Goal: Information Seeking & Learning: Learn about a topic

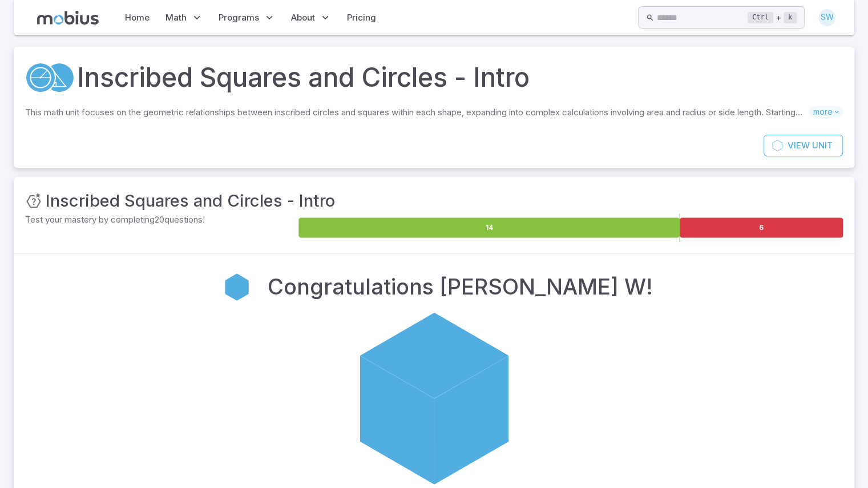
scroll to position [160, 0]
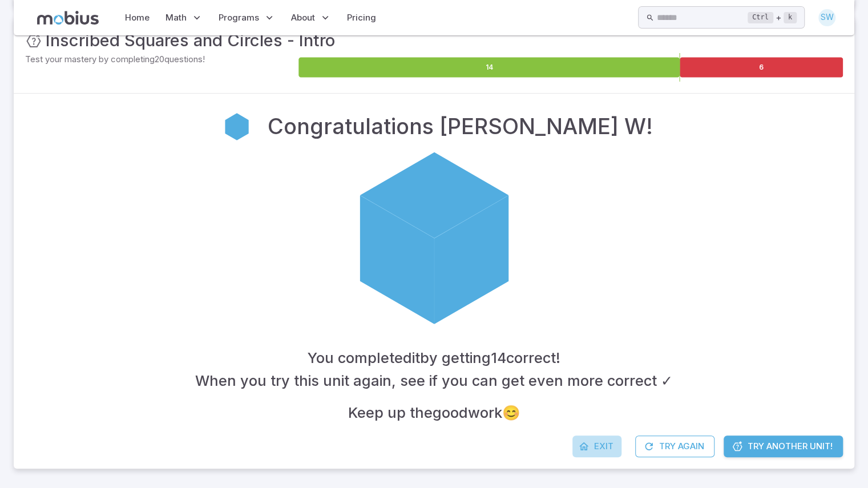
click at [606, 447] on span "Exit" at bounding box center [603, 446] width 19 height 13
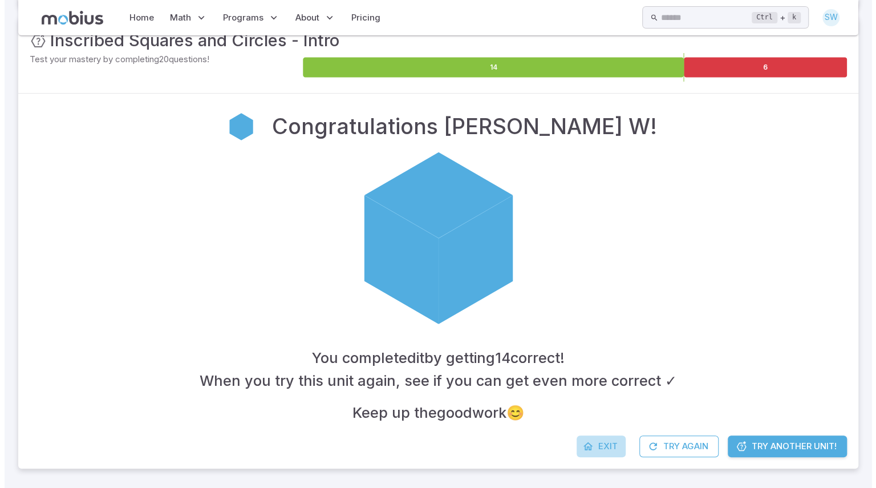
scroll to position [0, 0]
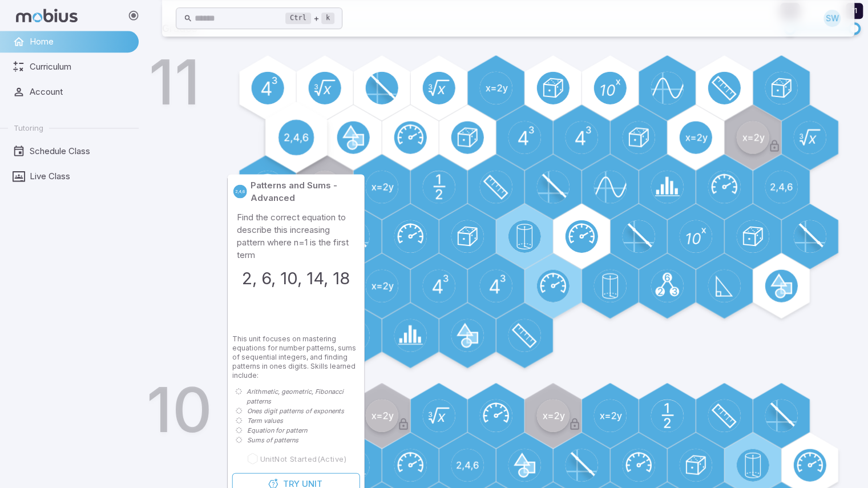
scroll to position [415, 0]
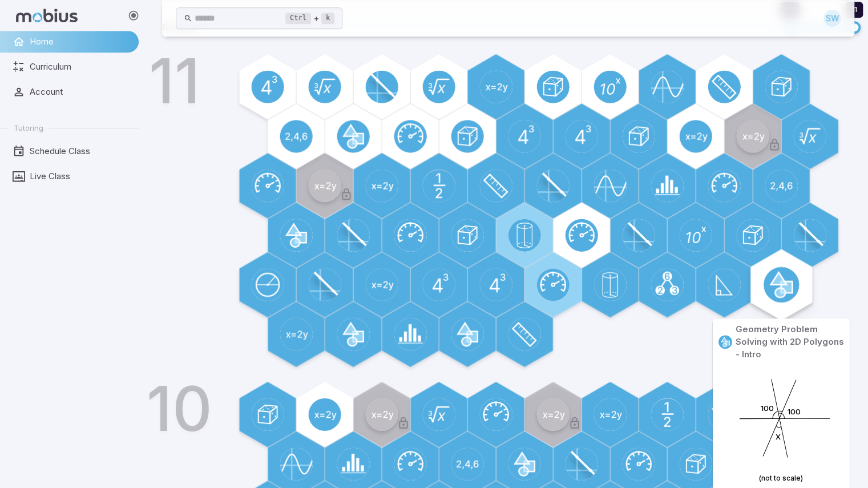
click at [776, 281] on icon at bounding box center [777, 284] width 15 height 25
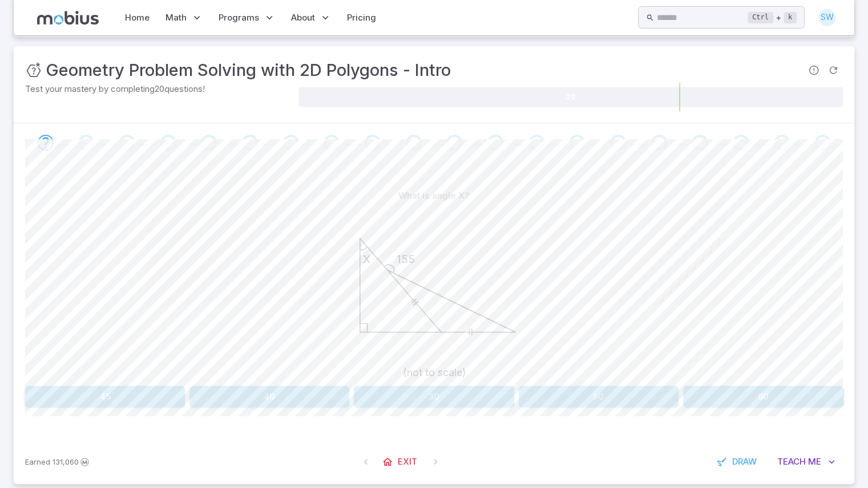
scroll to position [131, 0]
click at [634, 397] on button "50" at bounding box center [599, 396] width 160 height 22
click at [43, 146] on icon "Review your answer" at bounding box center [45, 142] width 17 height 17
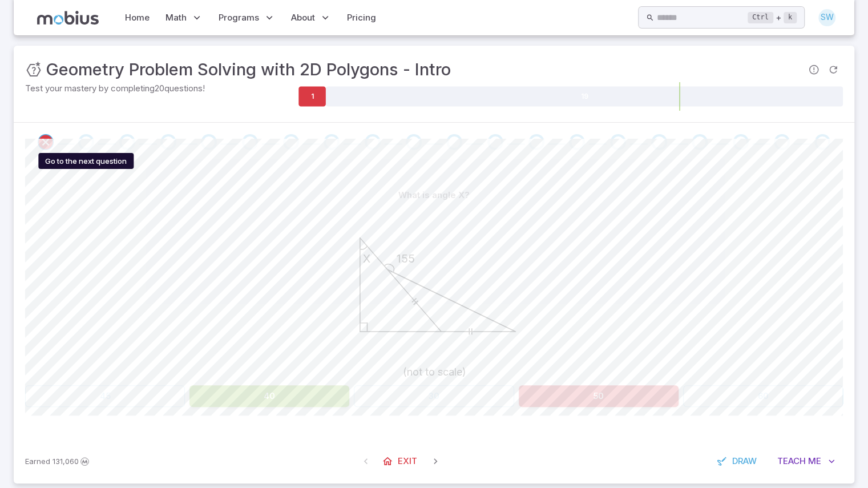
click at [87, 142] on div "Go to the next question" at bounding box center [86, 142] width 16 height 16
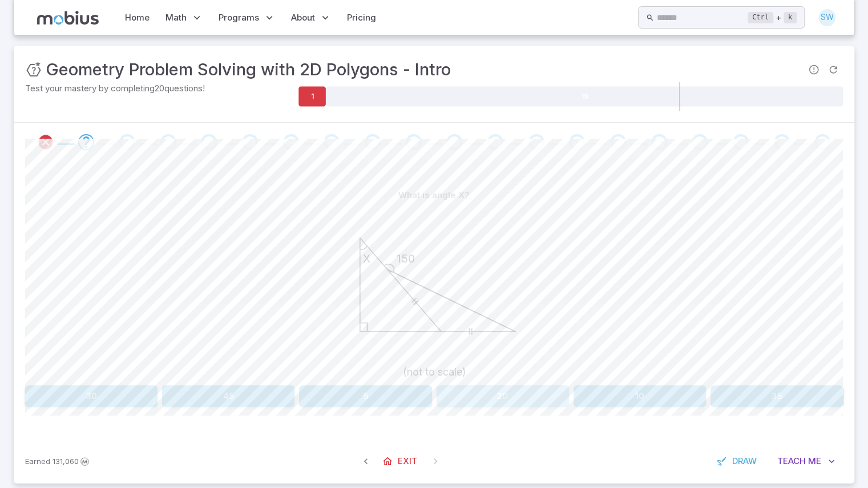
click at [519, 390] on button "20" at bounding box center [502, 396] width 132 height 22
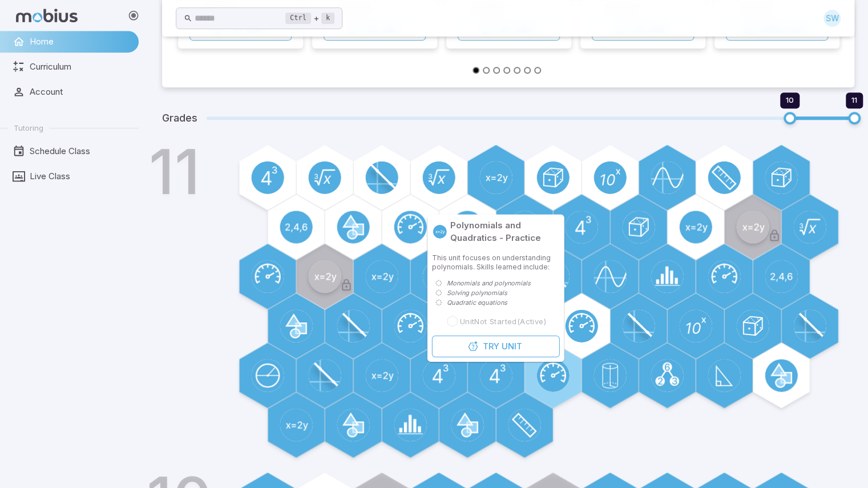
scroll to position [505, 0]
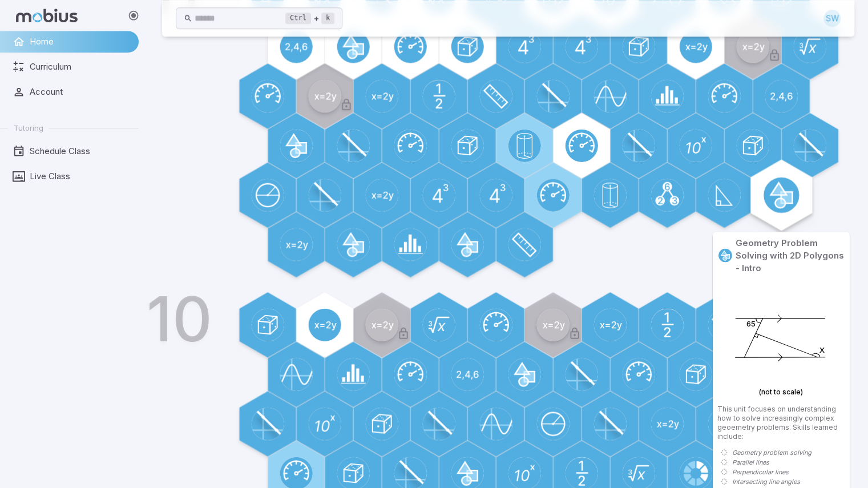
drag, startPoint x: 791, startPoint y: 201, endPoint x: 783, endPoint y: 192, distance: 12.1
click at [783, 192] on icon at bounding box center [781, 195] width 36 height 36
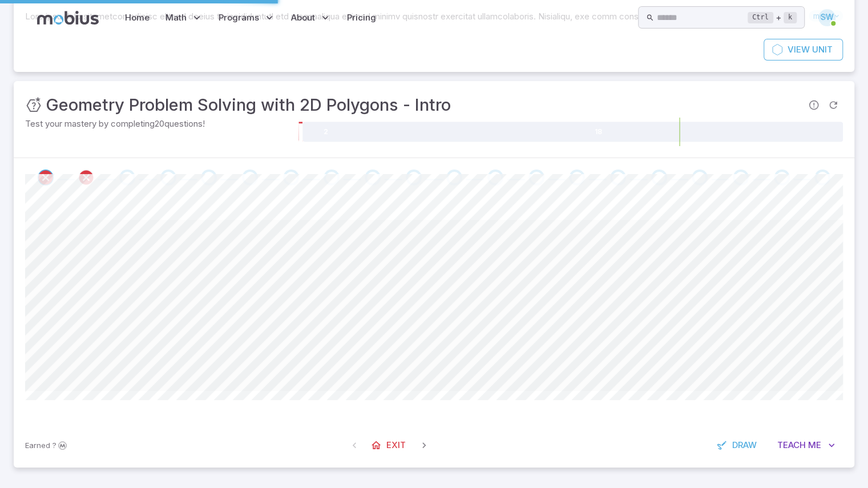
scroll to position [0, 0]
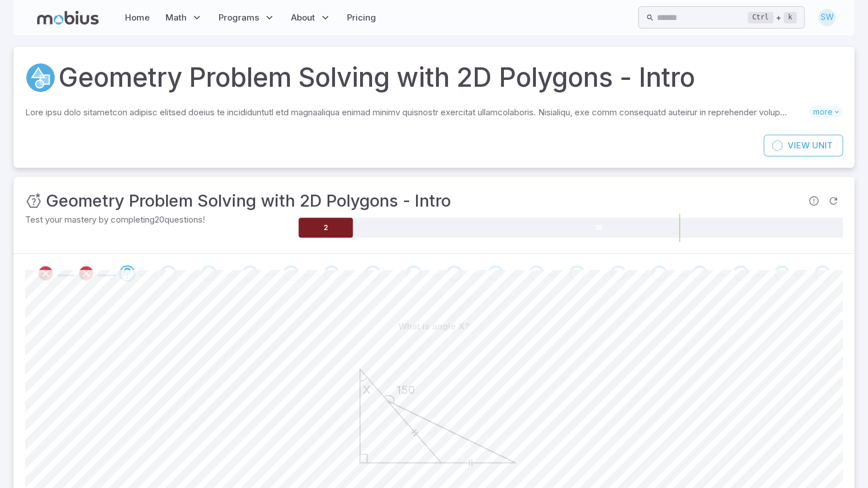
click at [319, 223] on icon at bounding box center [325, 228] width 54 height 20
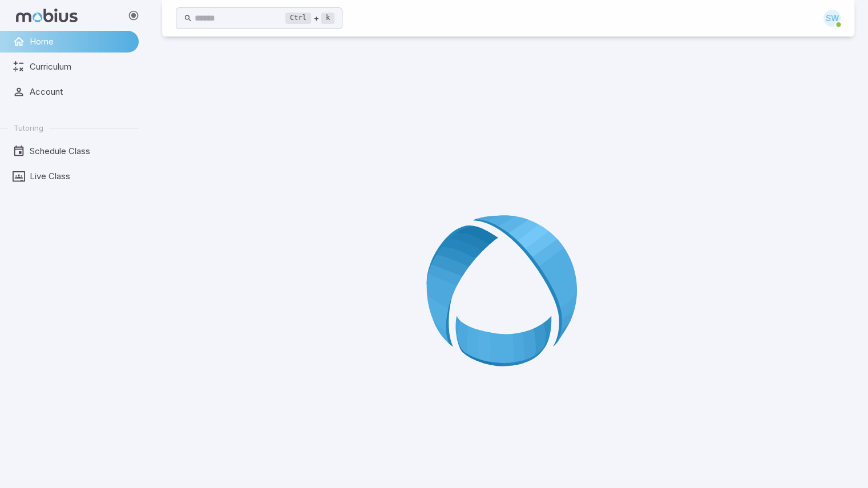
scroll to position [64, 0]
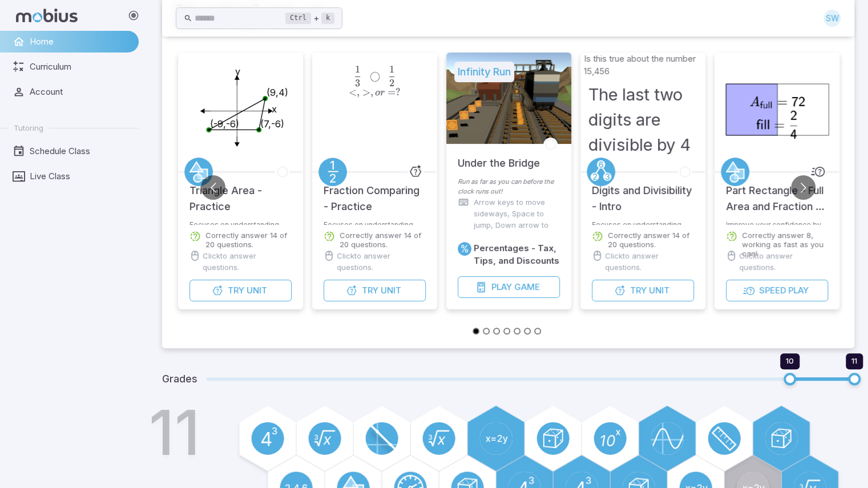
scroll to position [410, 0]
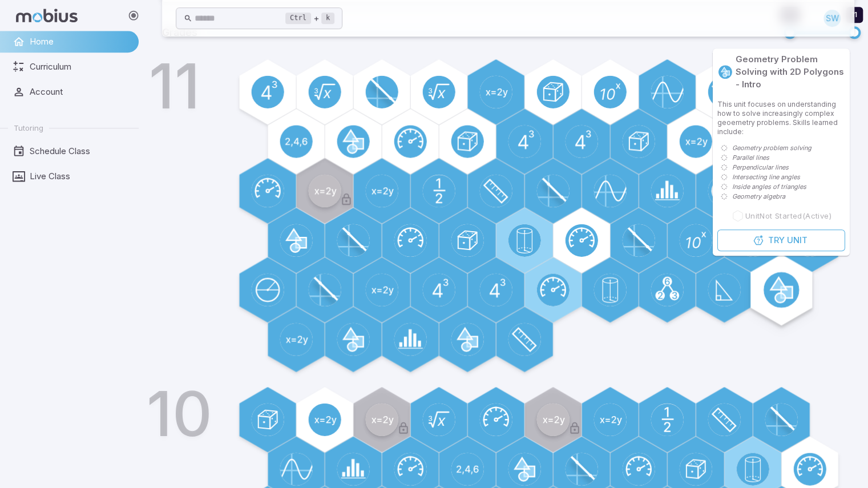
click at [801, 294] on div at bounding box center [780, 289] width 71 height 71
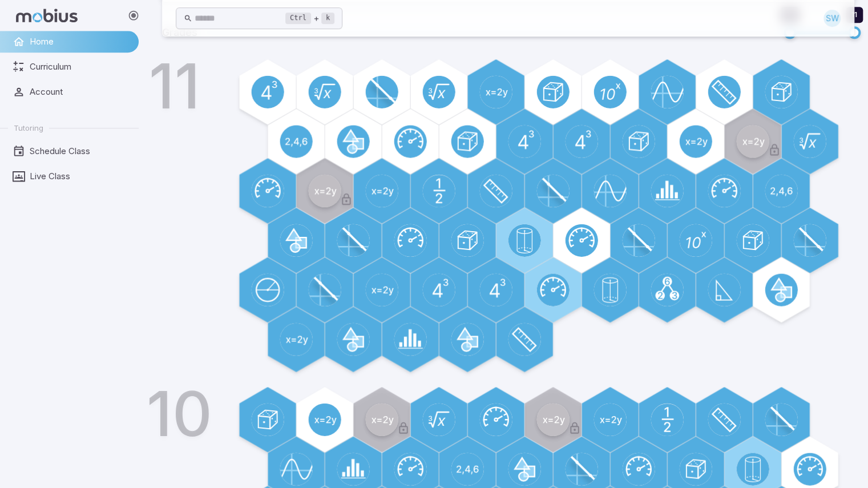
click at [840, 319] on div "11" at bounding box center [524, 220] width 660 height 314
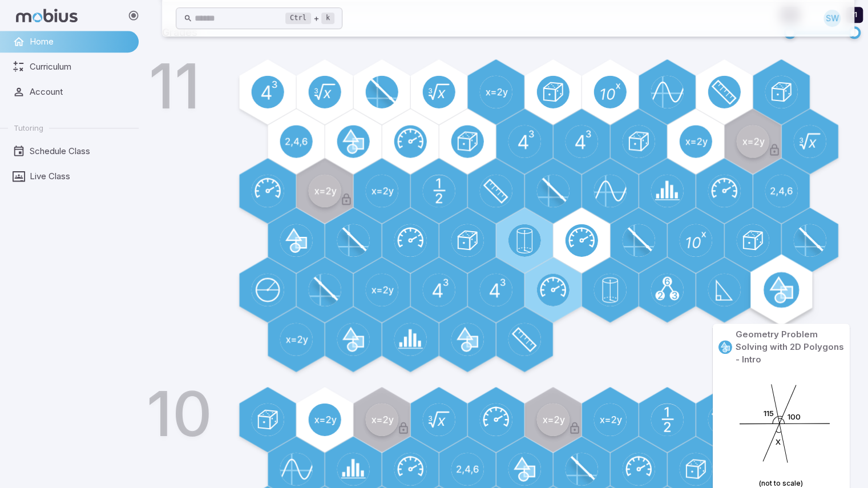
click at [767, 289] on circle at bounding box center [781, 290] width 36 height 36
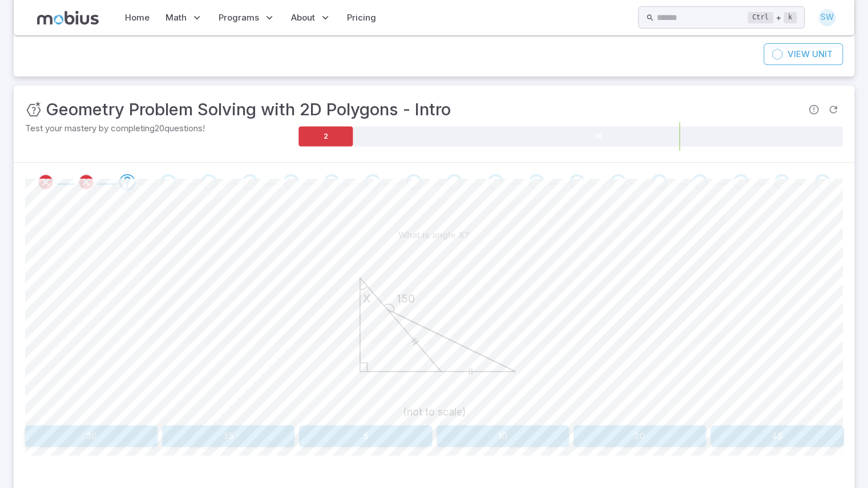
scroll to position [146, 0]
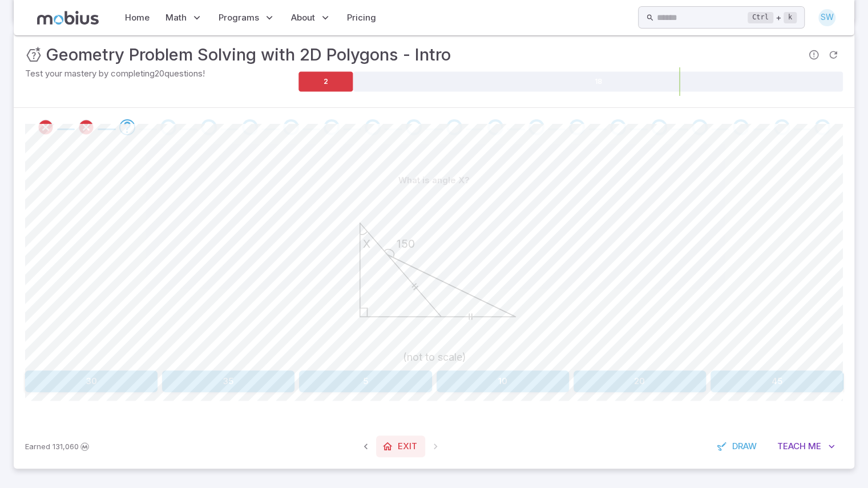
click at [402, 441] on span "Exit" at bounding box center [407, 446] width 19 height 13
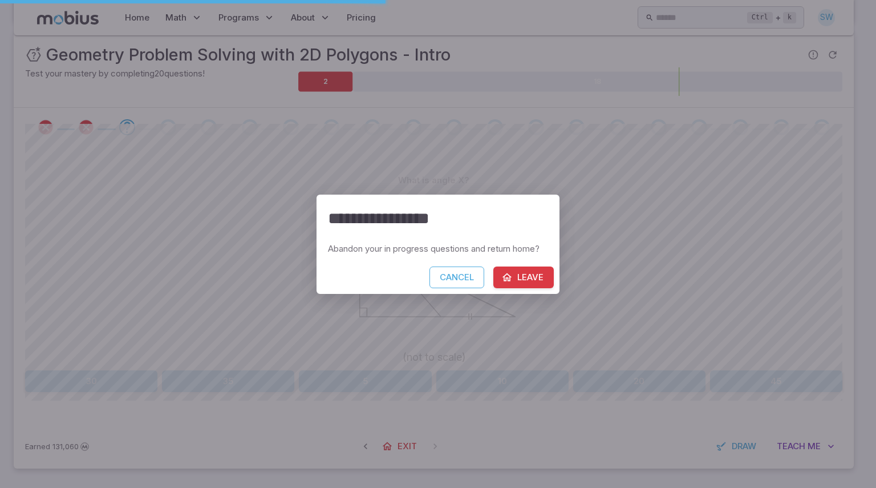
click at [509, 281] on icon "button" at bounding box center [506, 277] width 11 height 11
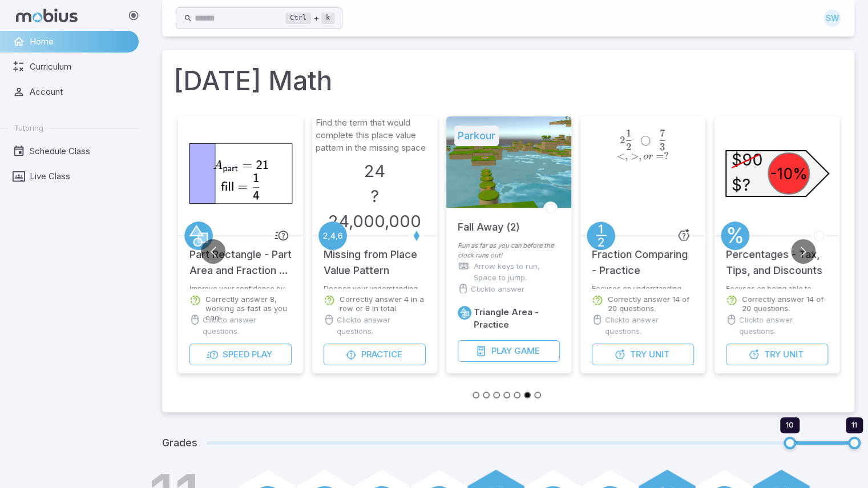
scroll to position [268, 0]
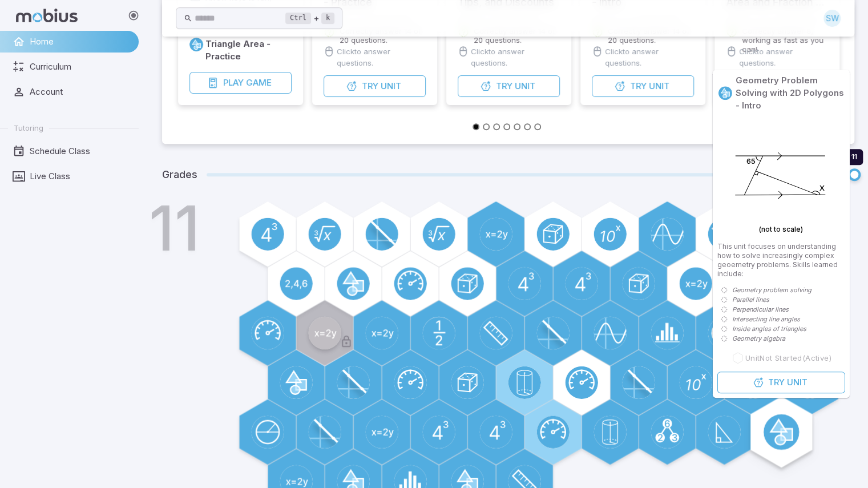
click at [794, 434] on circle at bounding box center [781, 432] width 36 height 36
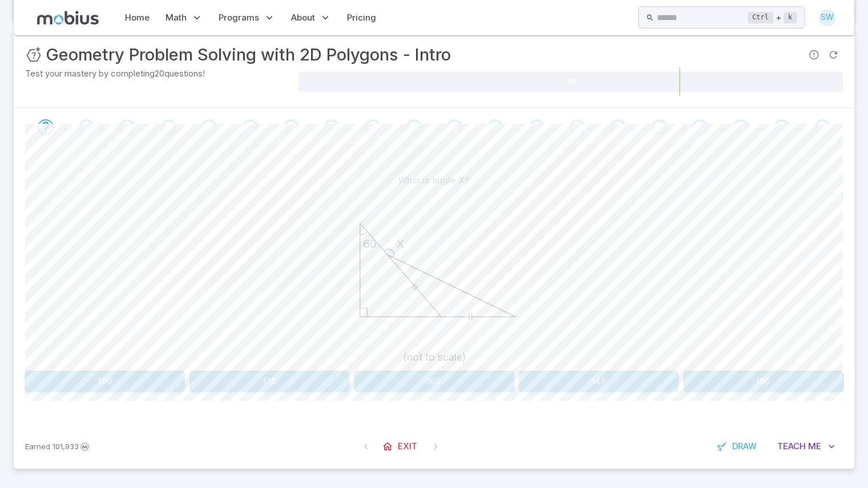
scroll to position [145, 0]
click at [760, 391] on button "165" at bounding box center [763, 382] width 160 height 22
drag, startPoint x: 637, startPoint y: 379, endPoint x: 613, endPoint y: 381, distance: 24.0
click at [613, 381] on button "75" at bounding box center [599, 382] width 160 height 22
click at [107, 387] on button "90" at bounding box center [105, 382] width 160 height 22
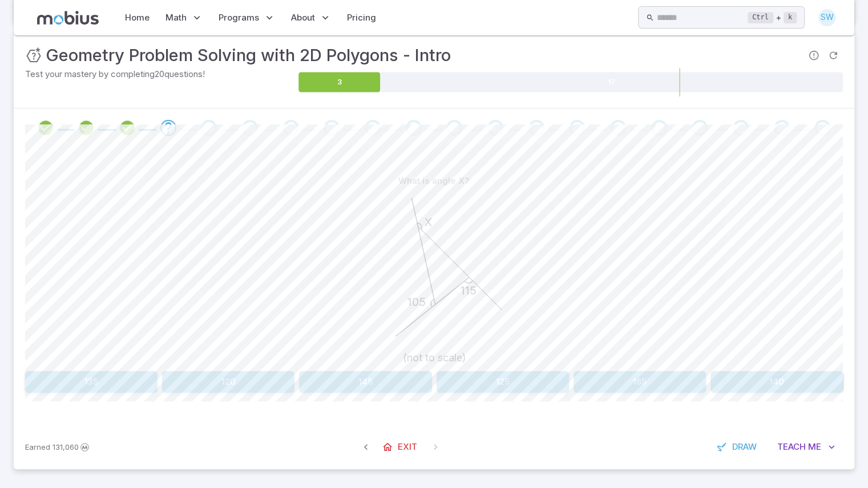
click at [751, 385] on button "140" at bounding box center [776, 382] width 132 height 22
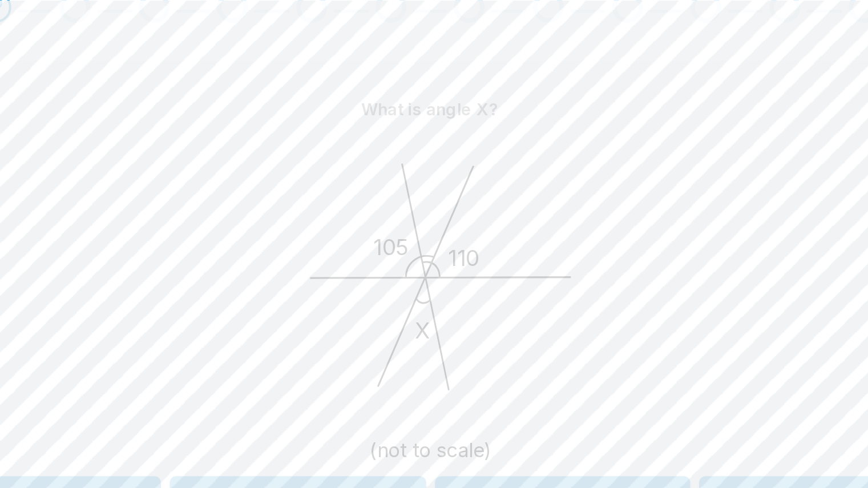
drag, startPoint x: 437, startPoint y: 255, endPoint x: 378, endPoint y: 283, distance: 65.6
click at [378, 283] on icon "105 X 110 (not to scale)" at bounding box center [434, 277] width 171 height 171
click at [458, 268] on icon at bounding box center [438, 268] width 135 height 1
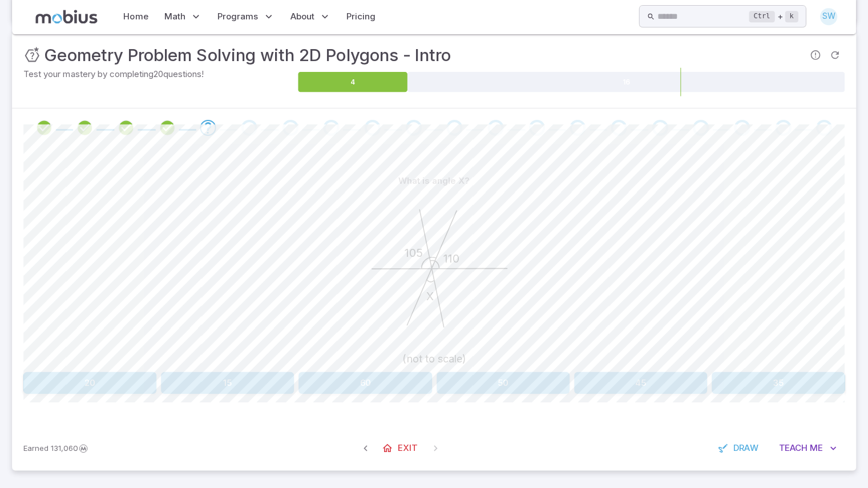
scroll to position [144, 0]
click at [766, 378] on button "35" at bounding box center [776, 383] width 132 height 22
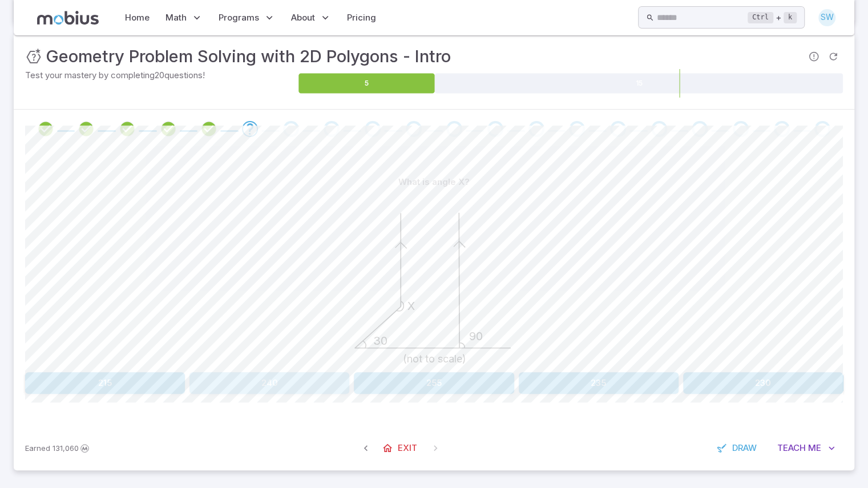
click at [293, 385] on button "240" at bounding box center [269, 383] width 160 height 22
click at [480, 384] on button "35" at bounding box center [502, 383] width 132 height 22
click at [558, 383] on button "160" at bounding box center [599, 383] width 160 height 22
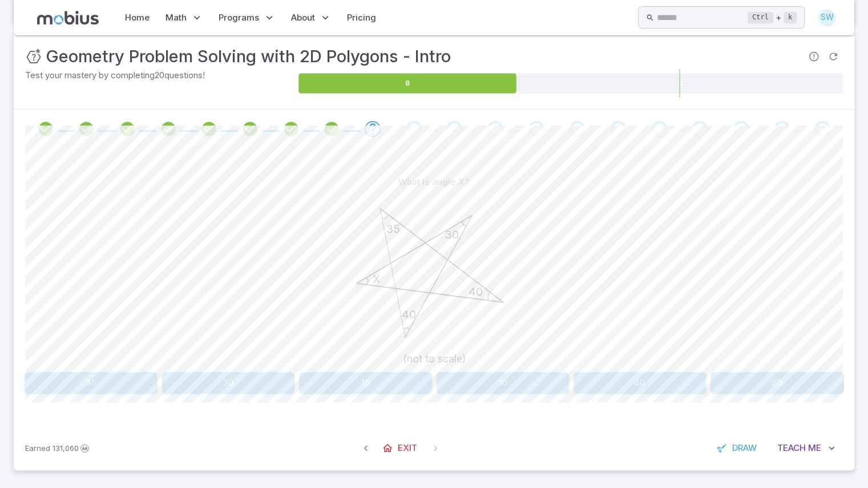
click at [113, 377] on button "35" at bounding box center [91, 383] width 132 height 22
click at [784, 379] on button "115" at bounding box center [763, 383] width 160 height 22
click at [784, 379] on button "35" at bounding box center [763, 383] width 160 height 22
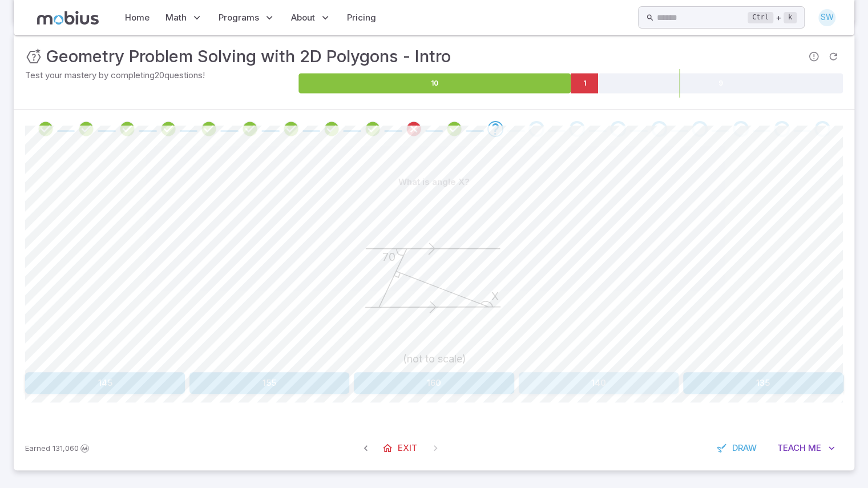
click at [598, 381] on button "140" at bounding box center [599, 383] width 160 height 22
click at [213, 381] on button "20" at bounding box center [228, 383] width 132 height 22
click at [565, 385] on button "170" at bounding box center [599, 383] width 160 height 22
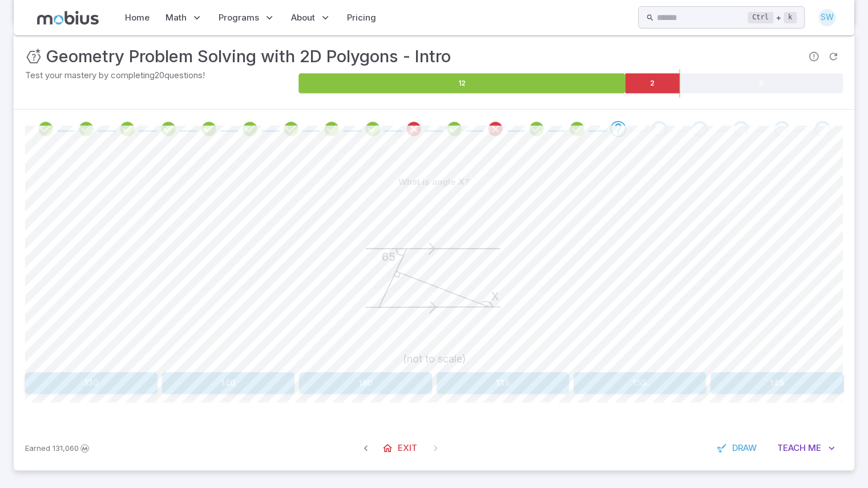
click at [609, 390] on button "155" at bounding box center [639, 383] width 132 height 22
click at [528, 384] on button "30" at bounding box center [502, 383] width 132 height 22
click at [397, 369] on div "What is angle X? 100 105 X (not to scale) 10 5 25 40 35 20" at bounding box center [434, 282] width 818 height 223
click at [470, 379] on button "40" at bounding box center [502, 383] width 132 height 22
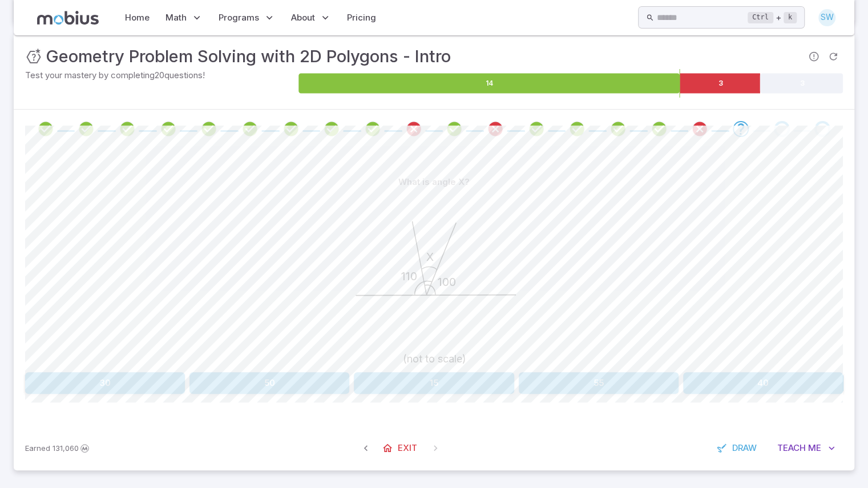
click at [598, 379] on button "55" at bounding box center [599, 383] width 160 height 22
click at [386, 381] on button "75" at bounding box center [434, 383] width 160 height 22
click at [687, 383] on button "50" at bounding box center [639, 383] width 132 height 22
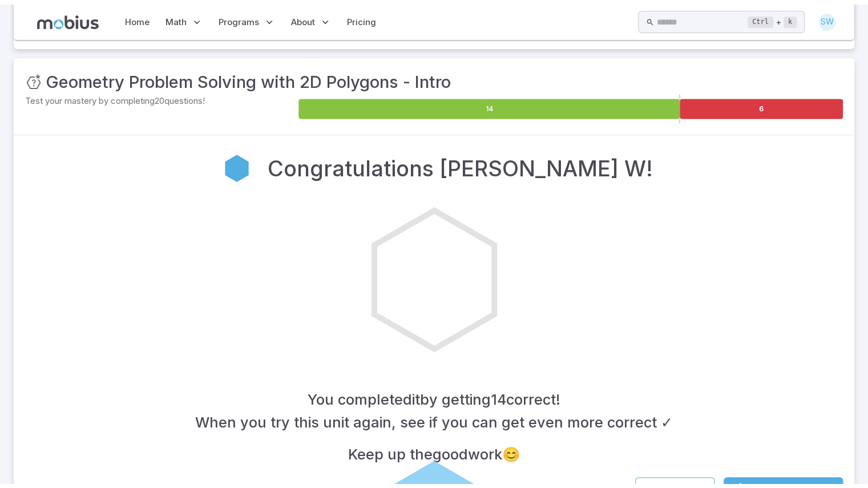
scroll to position [124, 0]
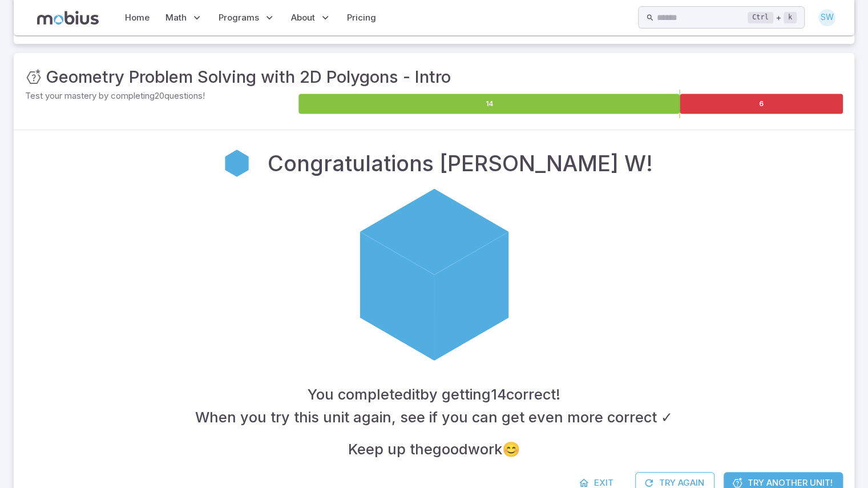
click at [780, 209] on div at bounding box center [434, 274] width 818 height 171
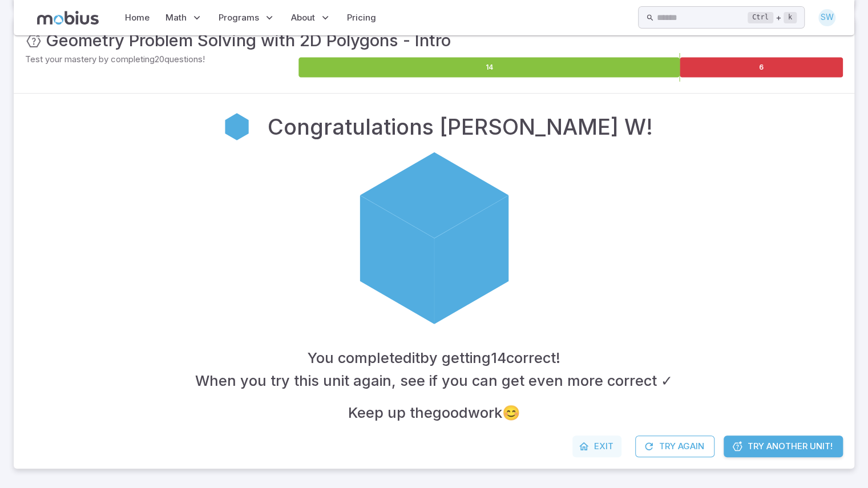
click at [587, 440] on icon at bounding box center [583, 445] width 11 height 11
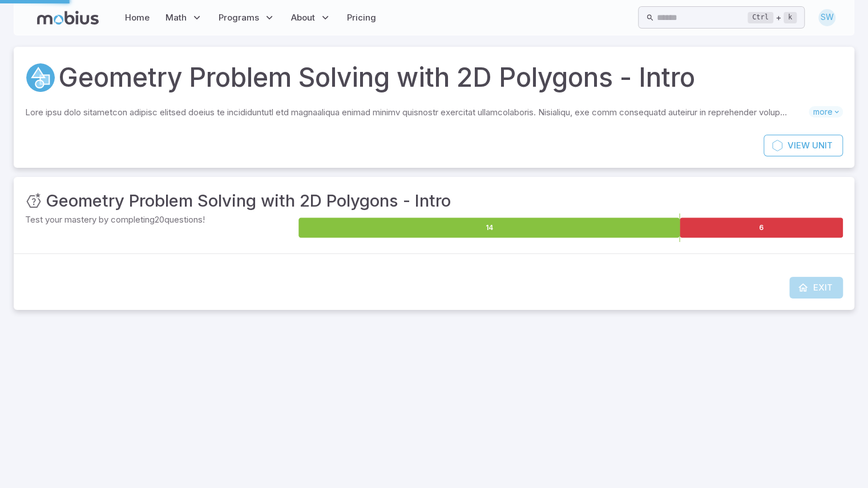
scroll to position [0, 0]
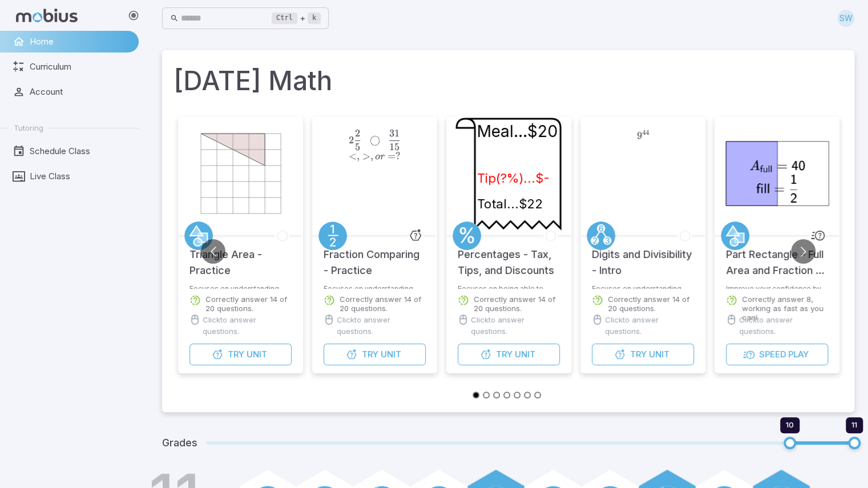
click at [388, 22] on div "Ctrl + k ​ SW" at bounding box center [508, 18] width 692 height 25
click at [189, 18] on input "text" at bounding box center [226, 18] width 91 height 22
